Goal: Information Seeking & Learning: Learn about a topic

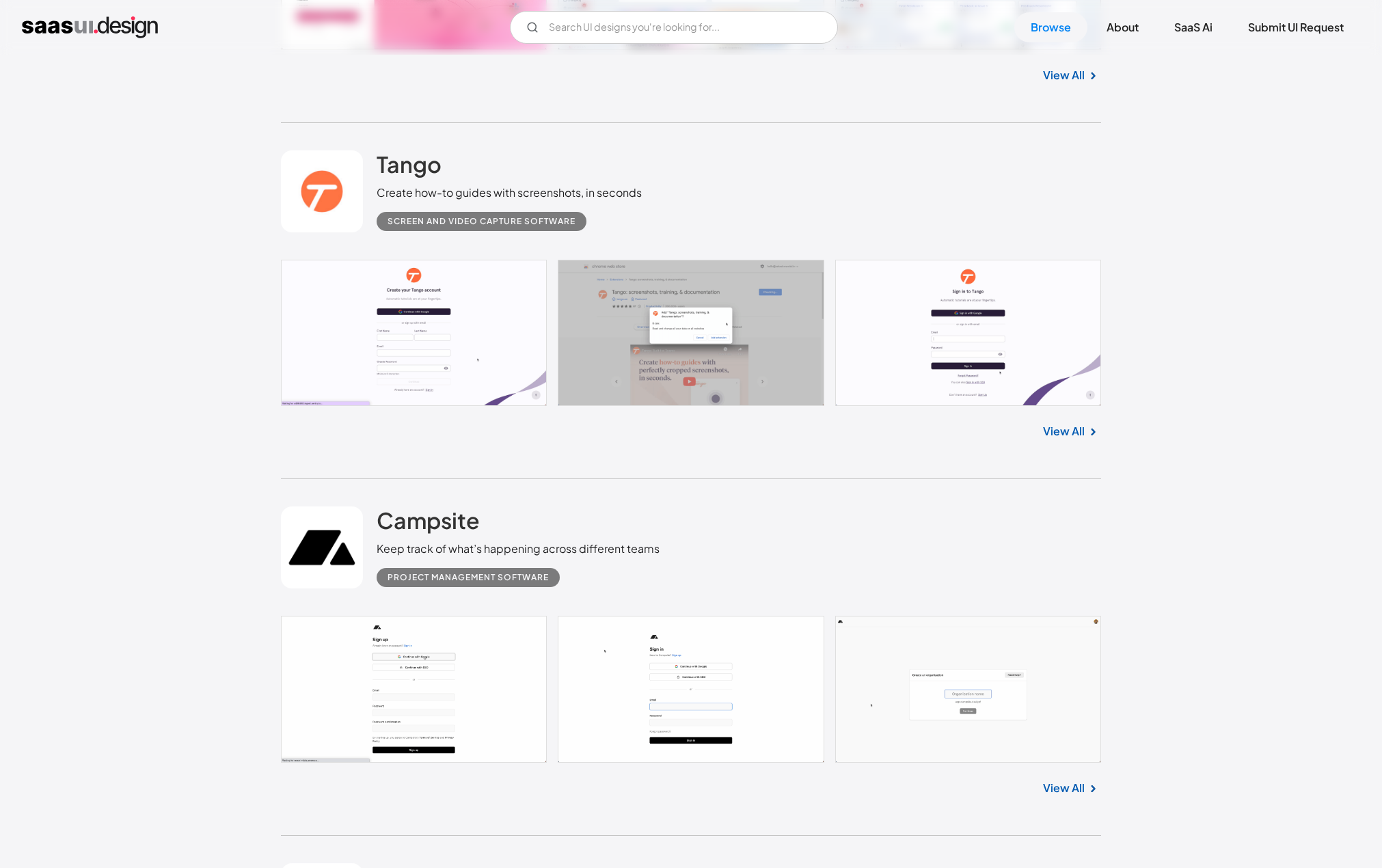
scroll to position [2425, 0]
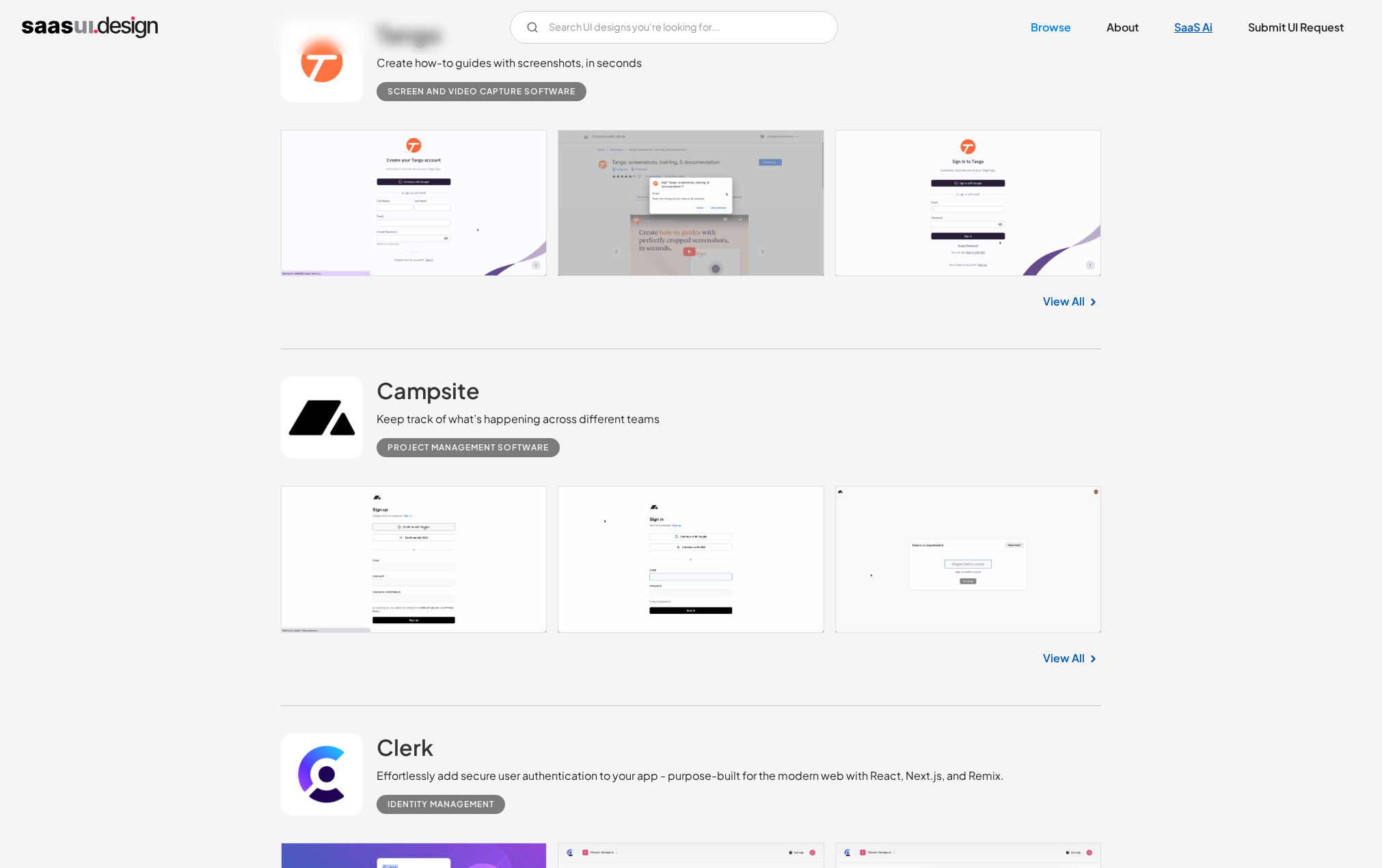
click at [1199, 22] on link "SaaS Ai" at bounding box center [1193, 27] width 71 height 30
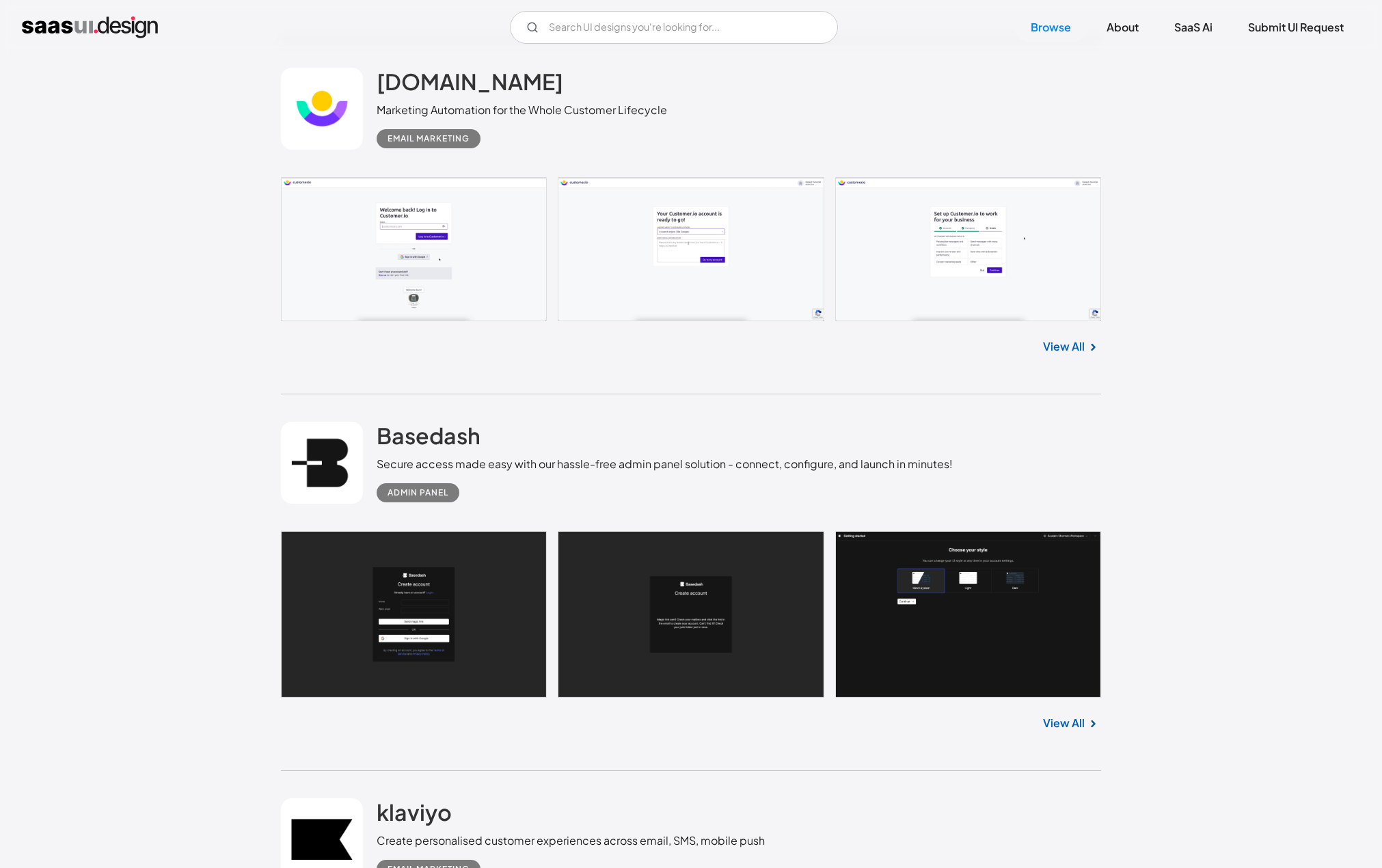
scroll to position [12447, 0]
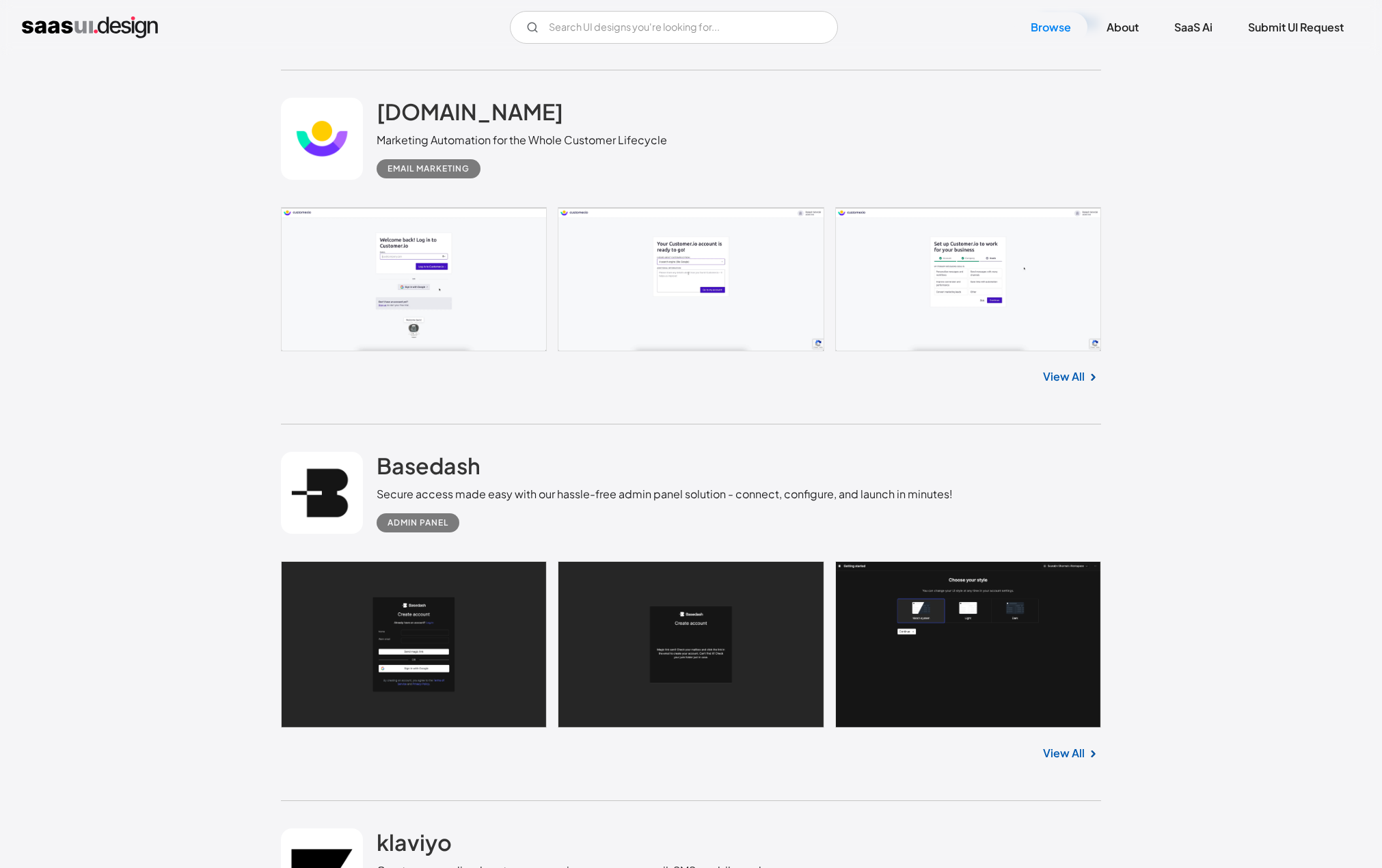
click at [462, 171] on div "Email Marketing" at bounding box center [428, 169] width 104 height 19
click at [462, 176] on div "Email Marketing" at bounding box center [428, 169] width 82 height 16
click at [462, 125] on h2 "[DOMAIN_NAME]" at bounding box center [469, 111] width 187 height 27
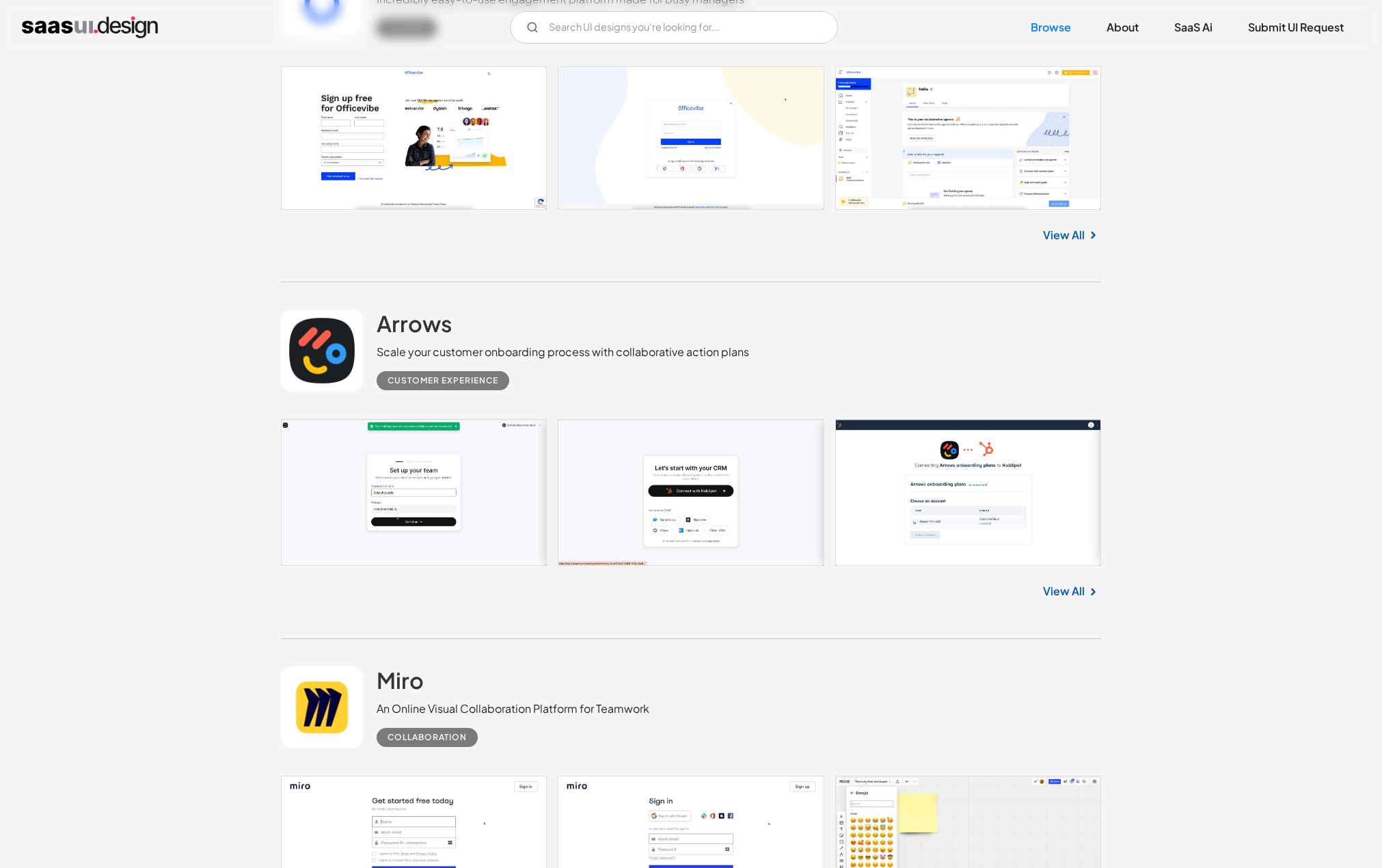
scroll to position [23590, 0]
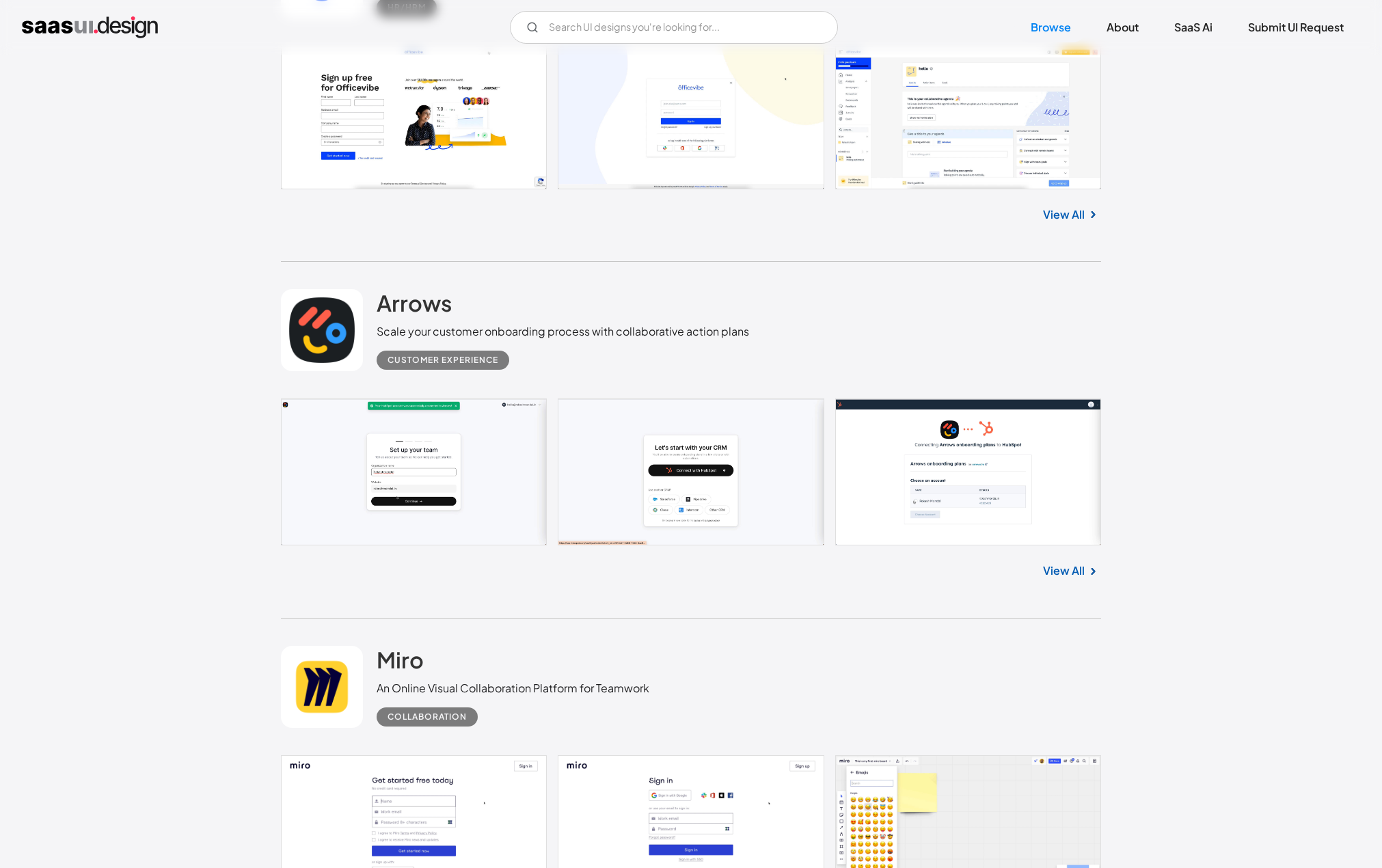
click at [1072, 579] on link "View All" at bounding box center [1063, 570] width 42 height 16
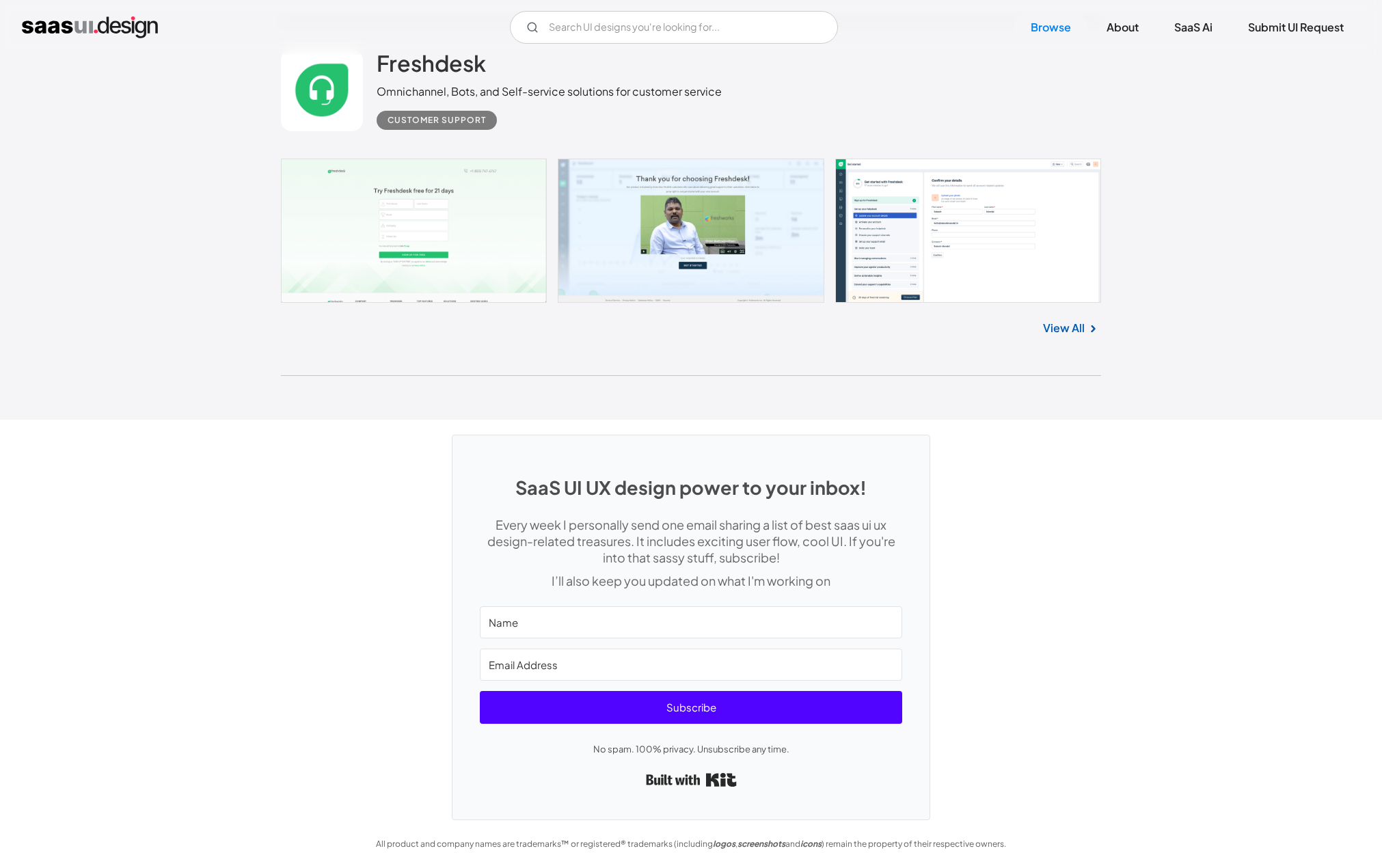
scroll to position [36452, 0]
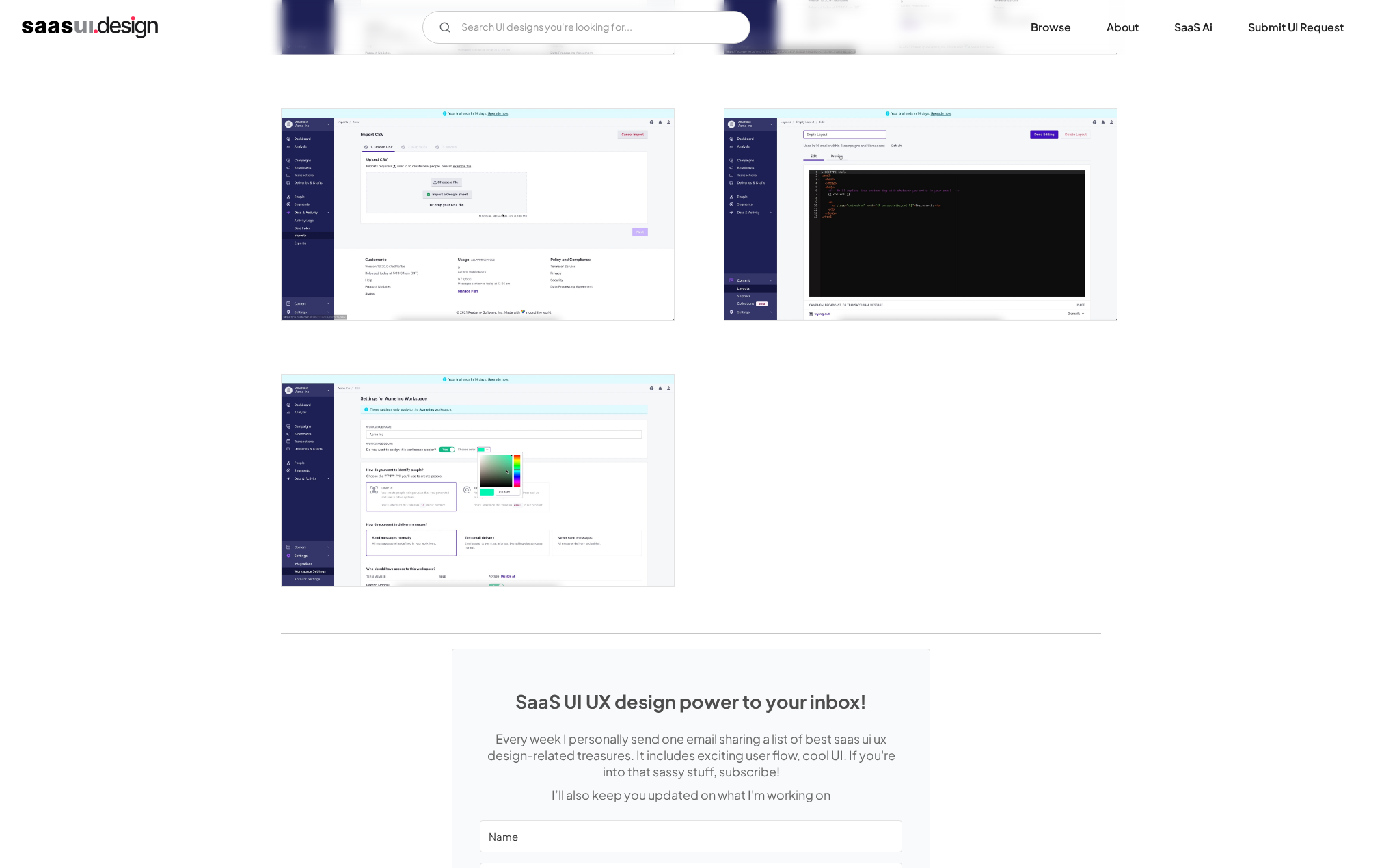
scroll to position [2809, 0]
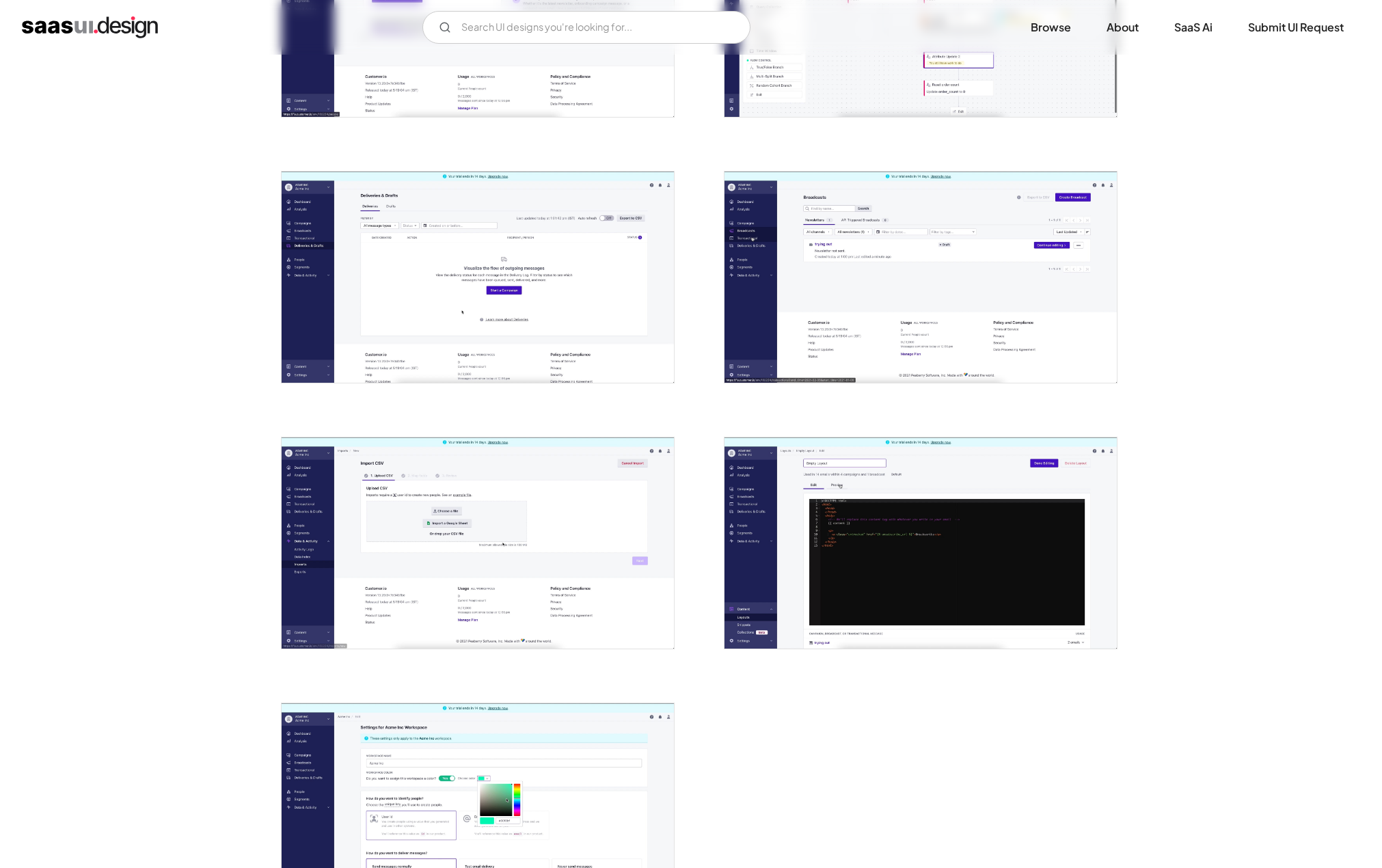
click at [447, 479] on img "open lightbox" at bounding box center [478, 542] width 392 height 211
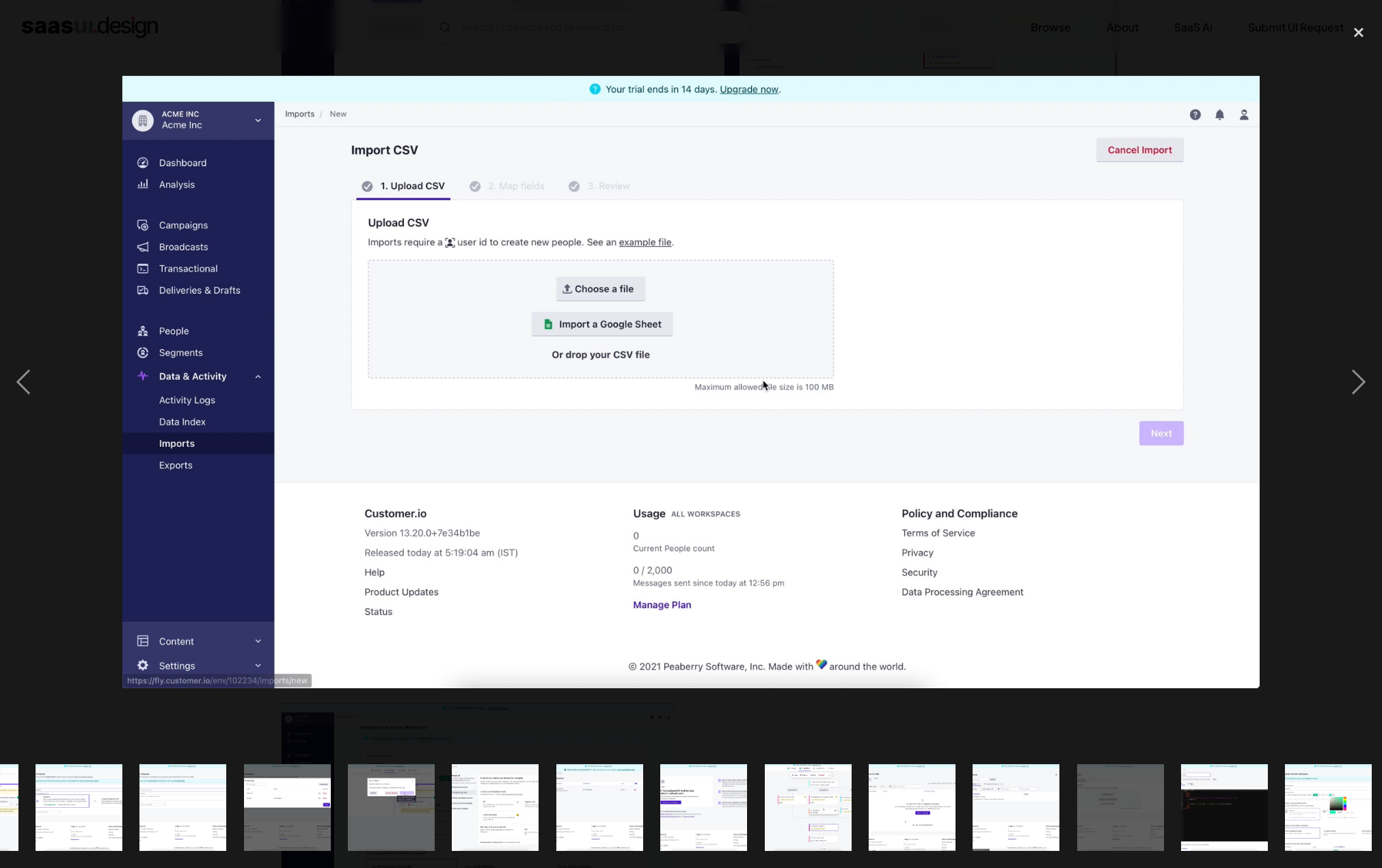
scroll to position [0, 1239]
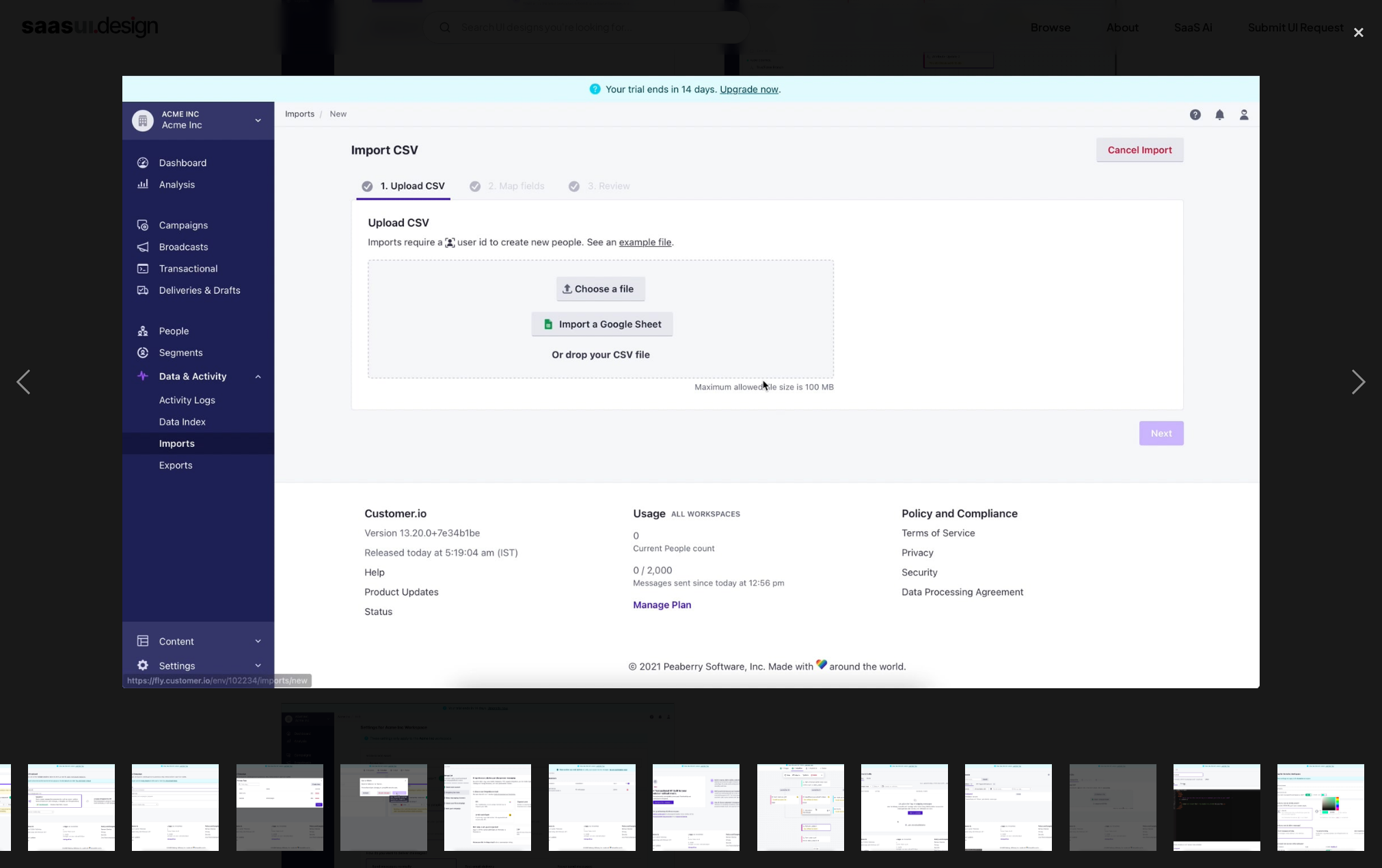
click at [1234, 103] on img at bounding box center [691, 382] width 1137 height 613
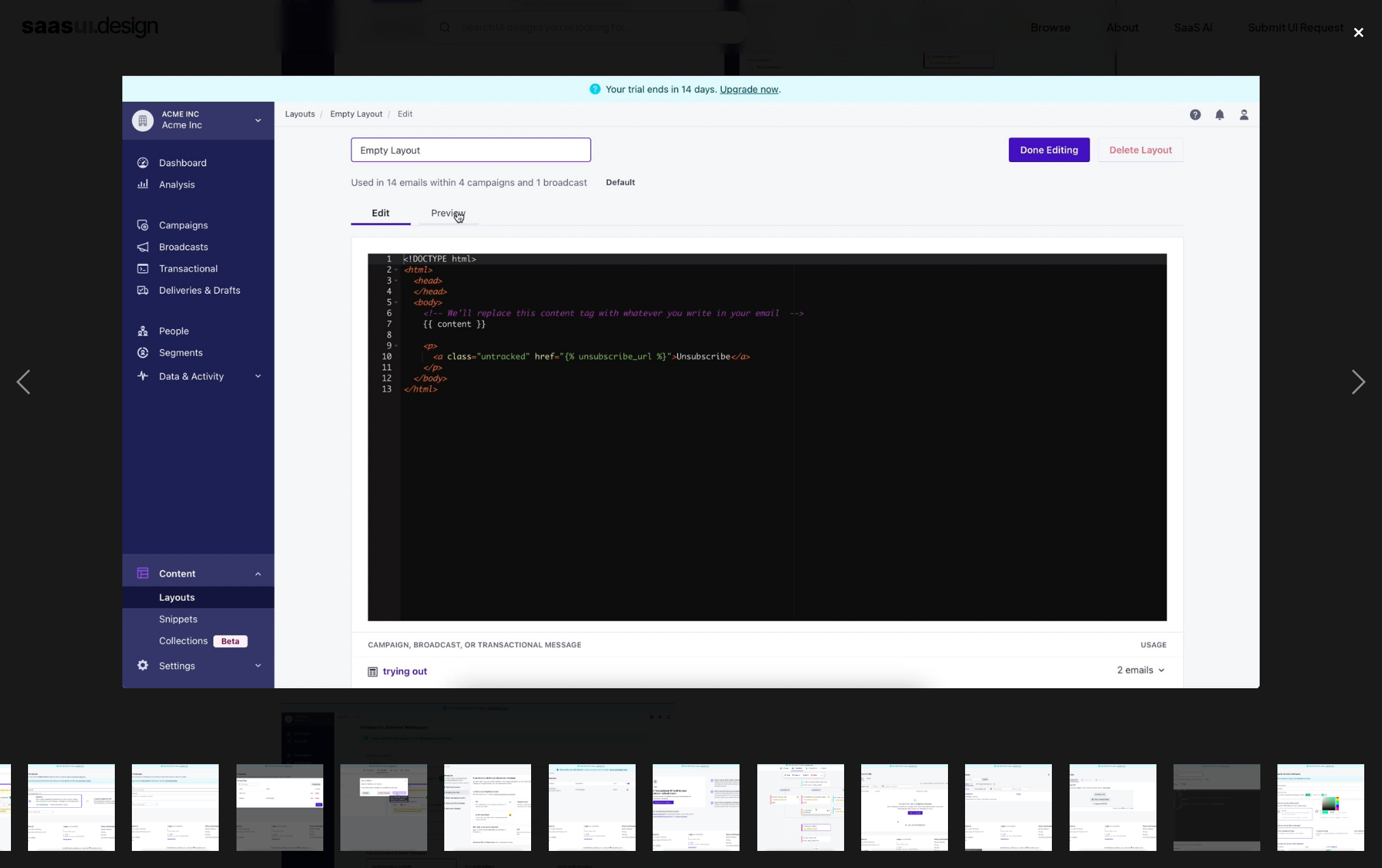
click at [1357, 32] on div "close lightbox" at bounding box center [1359, 32] width 47 height 30
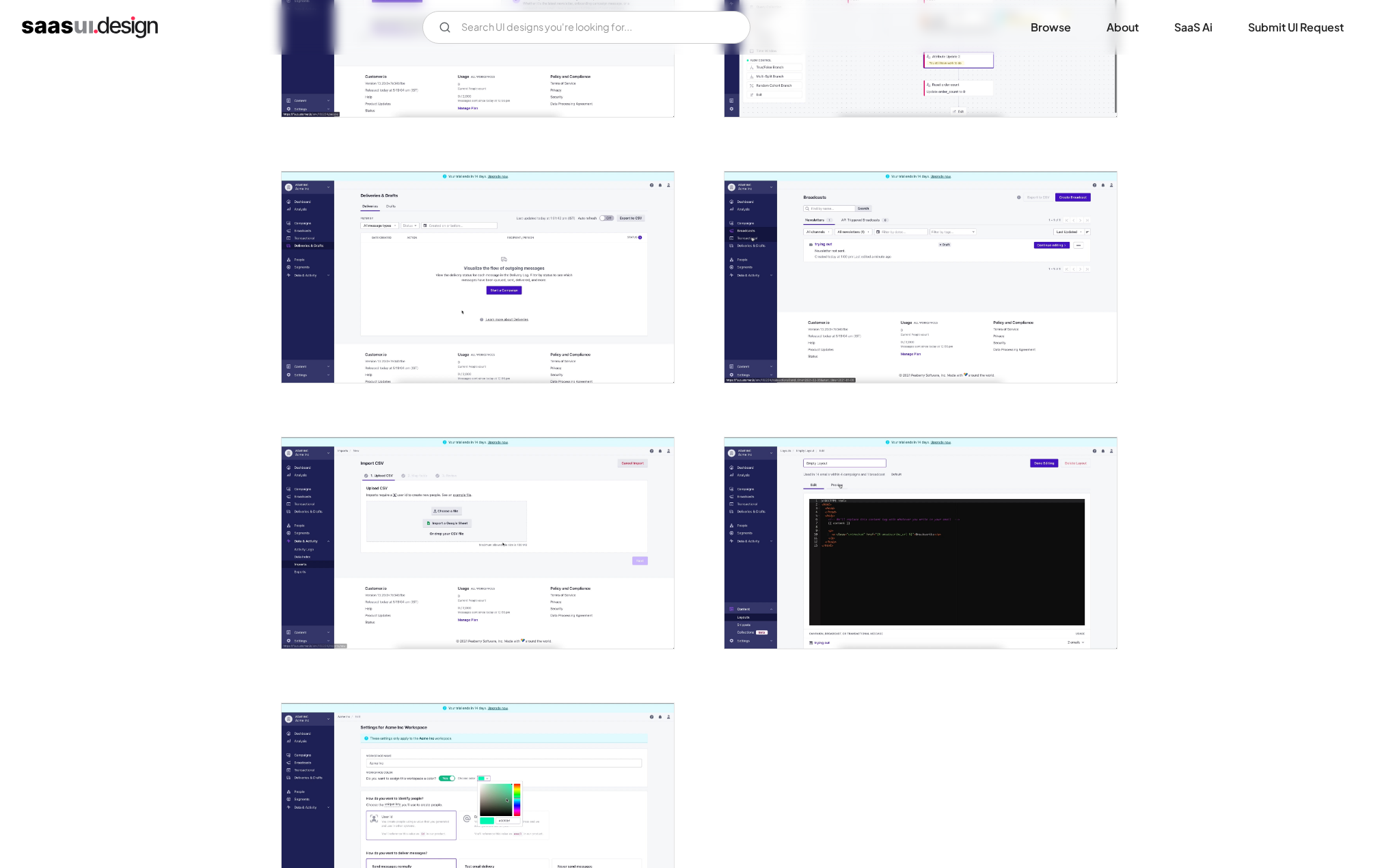
scroll to position [0, 0]
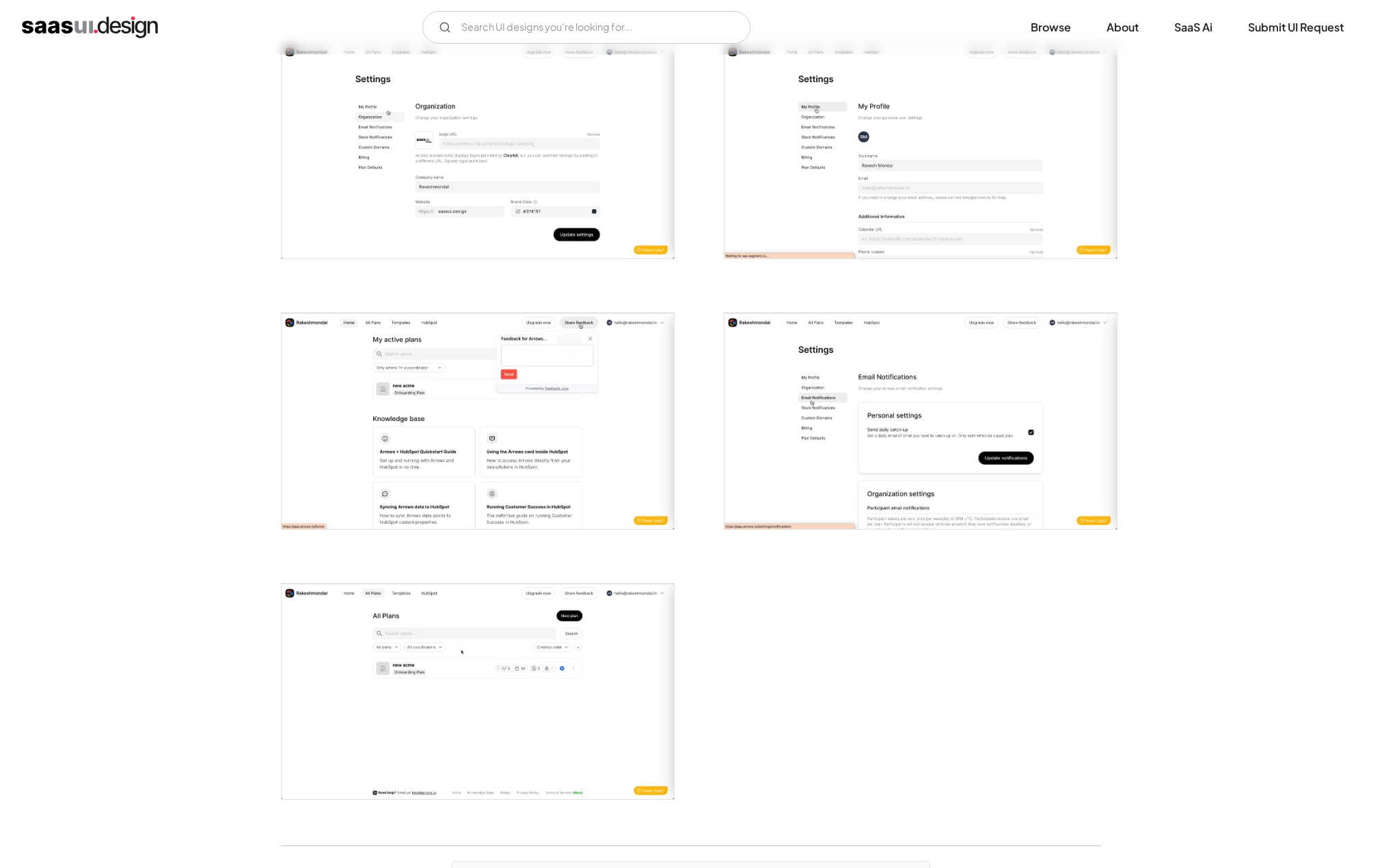
scroll to position [2864, 0]
